Goal: Use online tool/utility: Utilize a website feature to perform a specific function

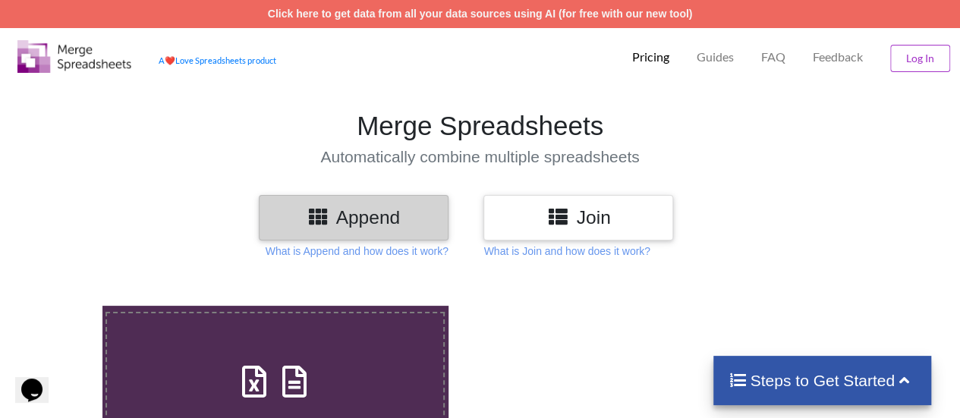
click at [577, 210] on h3 "Join" at bounding box center [578, 217] width 167 height 22
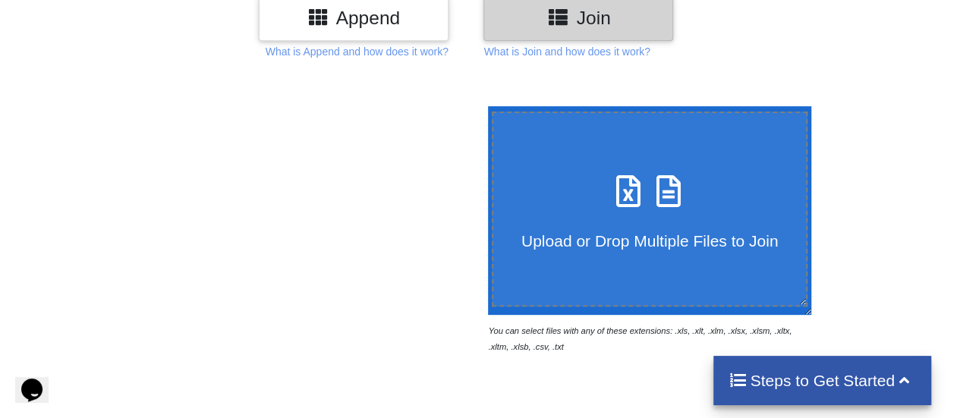
scroll to position [304, 0]
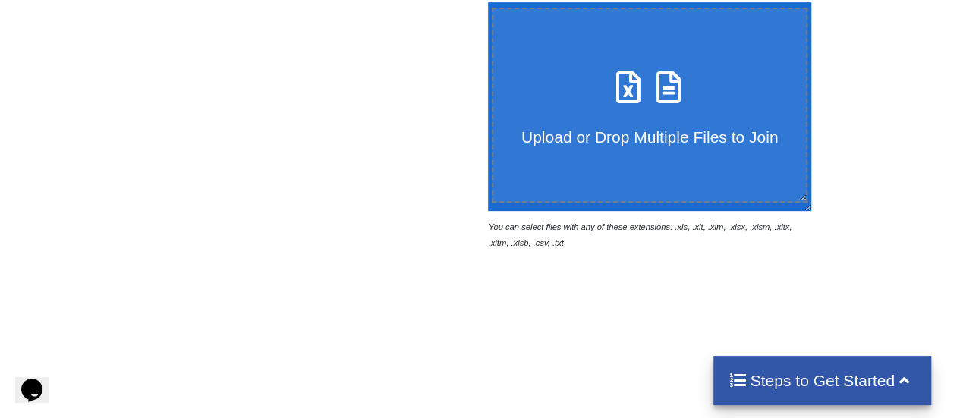
click at [616, 89] on icon at bounding box center [628, 80] width 38 height 32
click at [484, 2] on input "Upload or Drop Multiple Files to Join" at bounding box center [484, 2] width 0 height 0
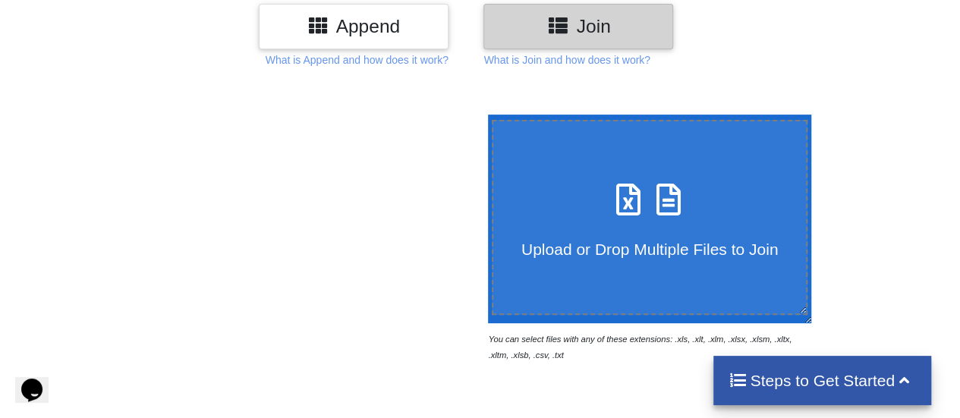
scroll to position [152, 0]
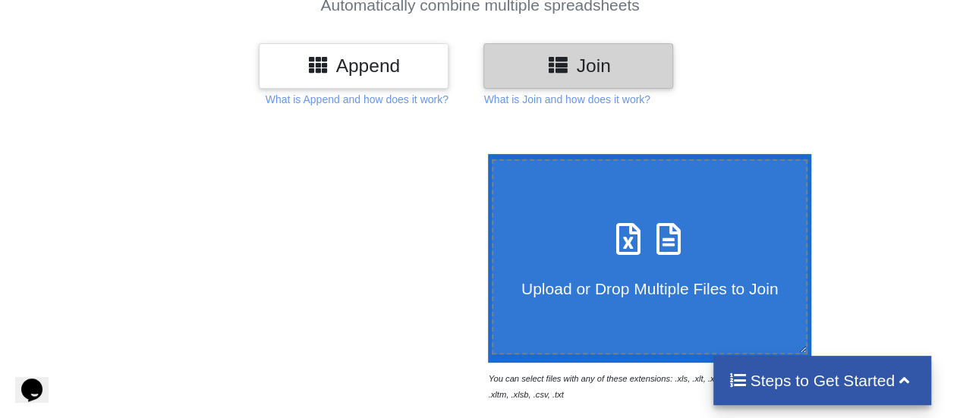
click at [620, 239] on icon at bounding box center [628, 232] width 38 height 32
click at [484, 154] on input "Upload or Drop Multiple Files to Join" at bounding box center [484, 154] width 0 height 0
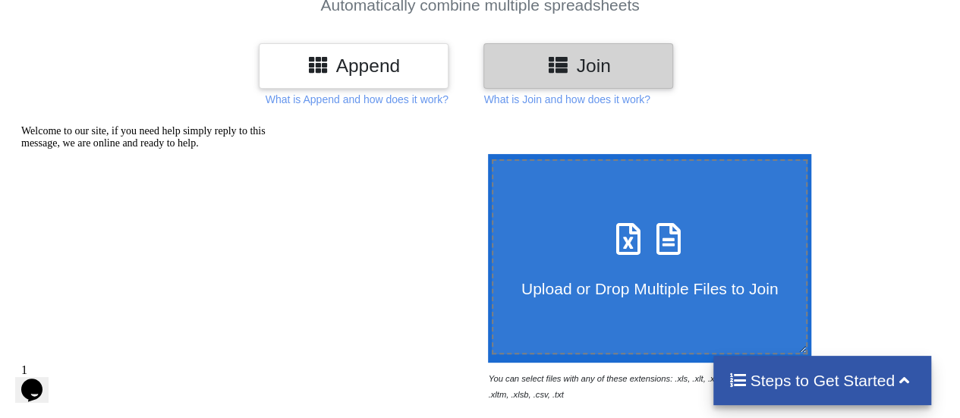
type input "C:\fakepath\Successful Outlet Name Changes (Post [DATE]).xlsx"
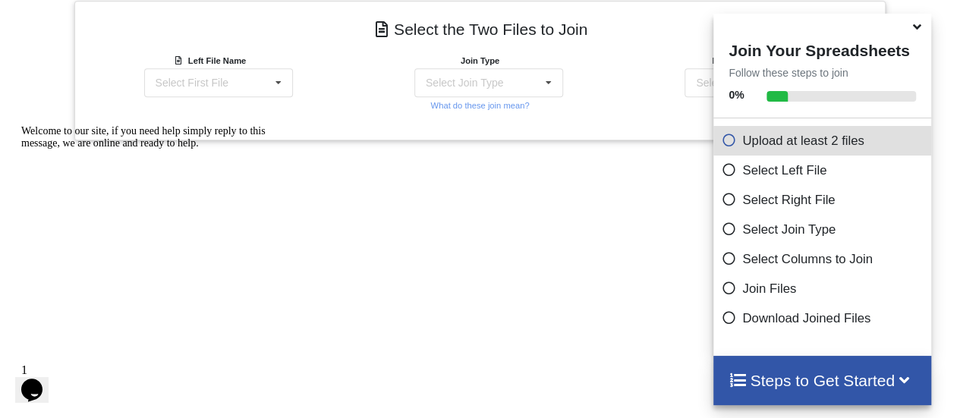
scroll to position [449, 0]
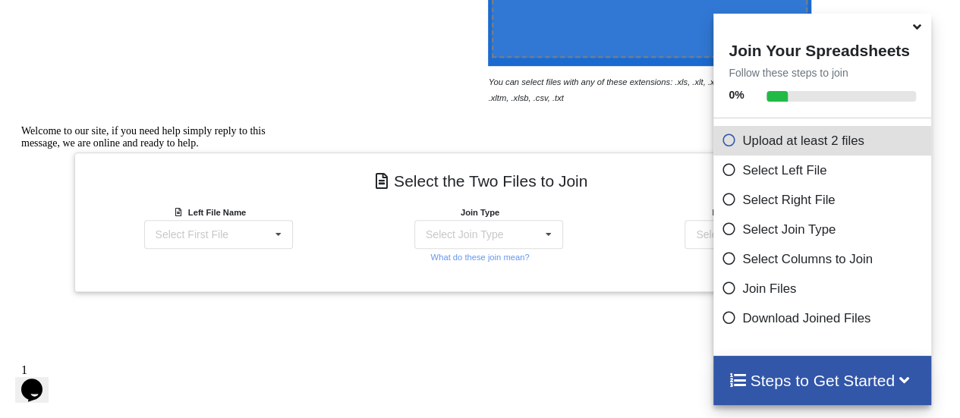
click at [285, 150] on div "Welcome to our site, if you need help simply reply to this message, we are onli…" at bounding box center [157, 137] width 273 height 24
click at [276, 125] on div at bounding box center [157, 125] width 273 height 0
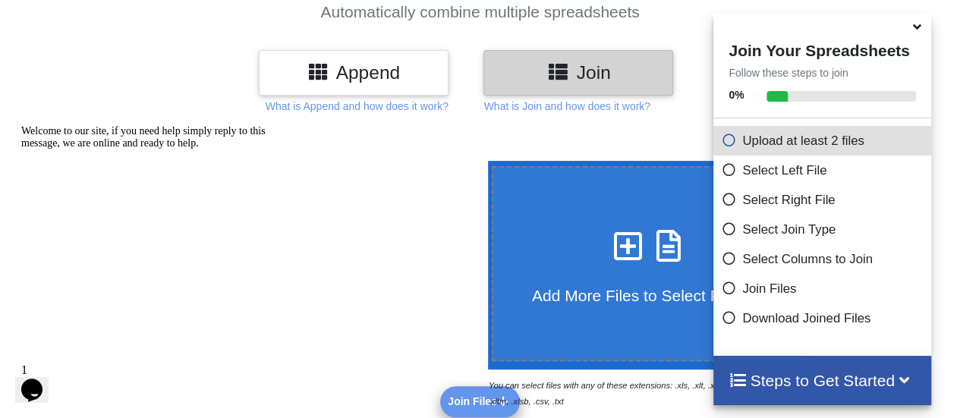
scroll to position [0, 0]
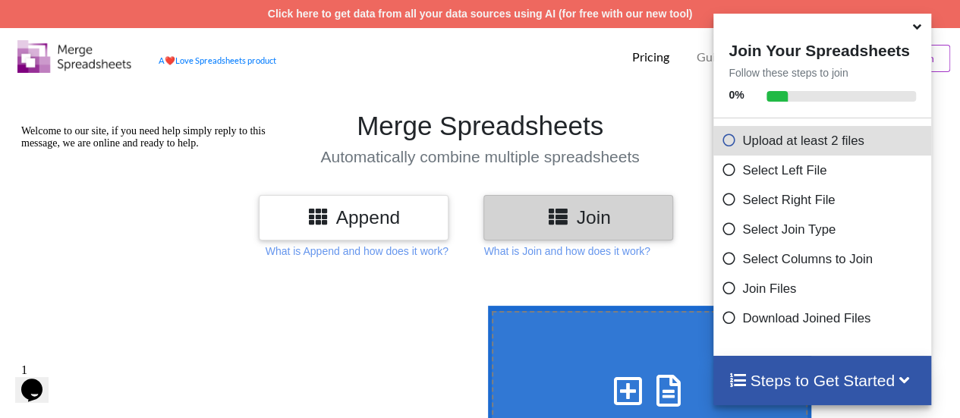
click at [915, 28] on icon at bounding box center [917, 24] width 16 height 14
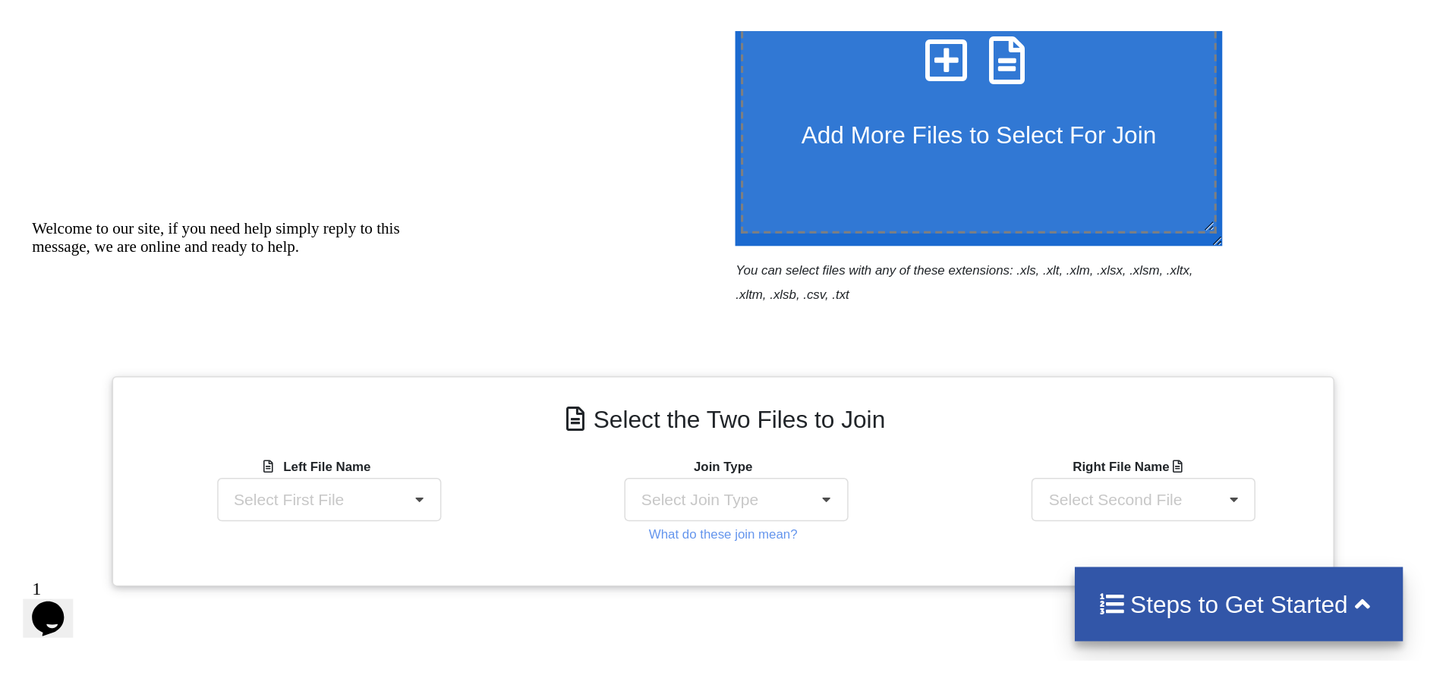
scroll to position [379, 0]
